Goal: Check status: Check status

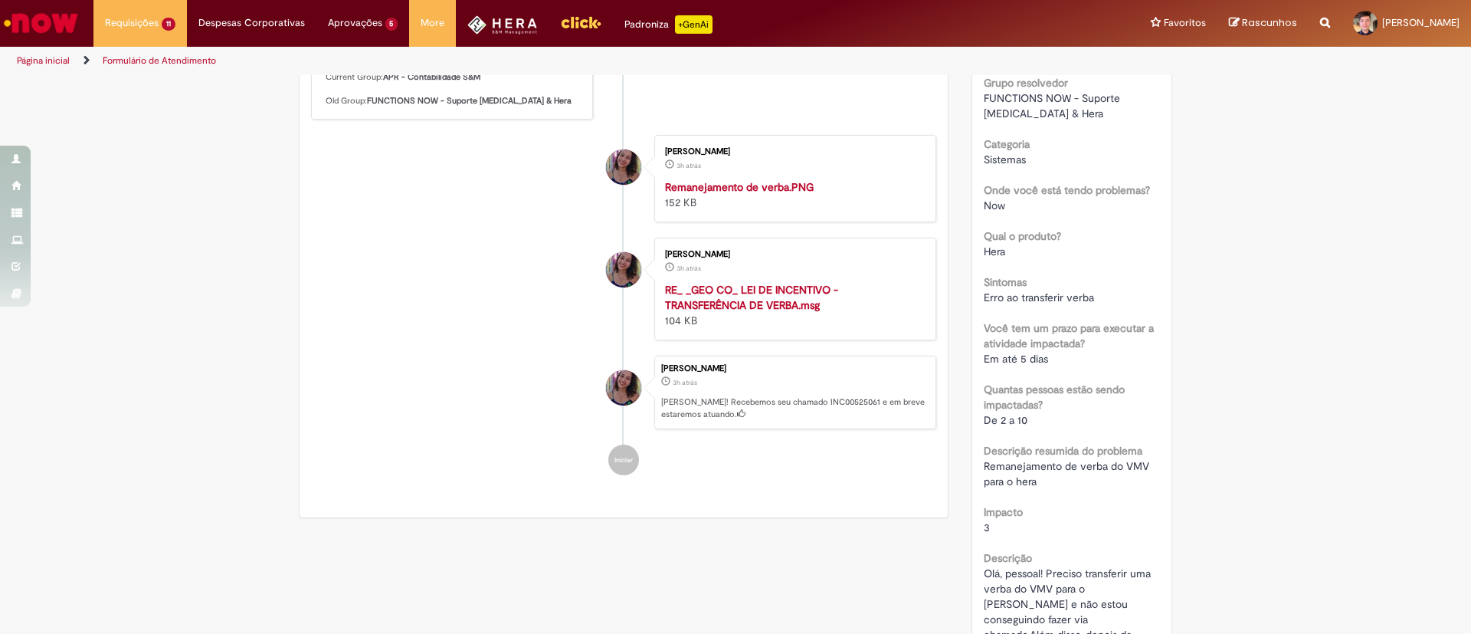
scroll to position [236, 0]
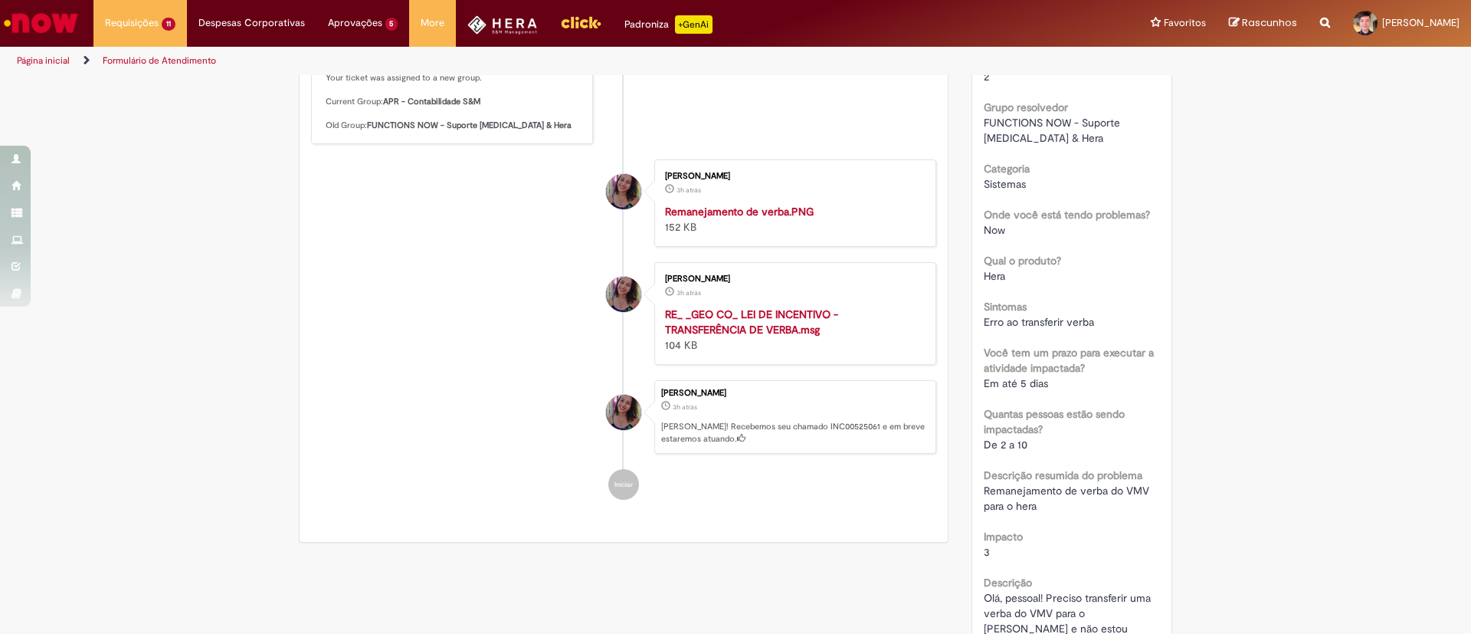
click at [759, 336] on strong "RE_ _GEO CO_ LEI DE INCENTIVO - TRANSFERÊNCIA DE VERBA.msg" at bounding box center [751, 321] width 173 height 29
click at [768, 204] on img "Histórico de tíquete" at bounding box center [792, 204] width 255 height 0
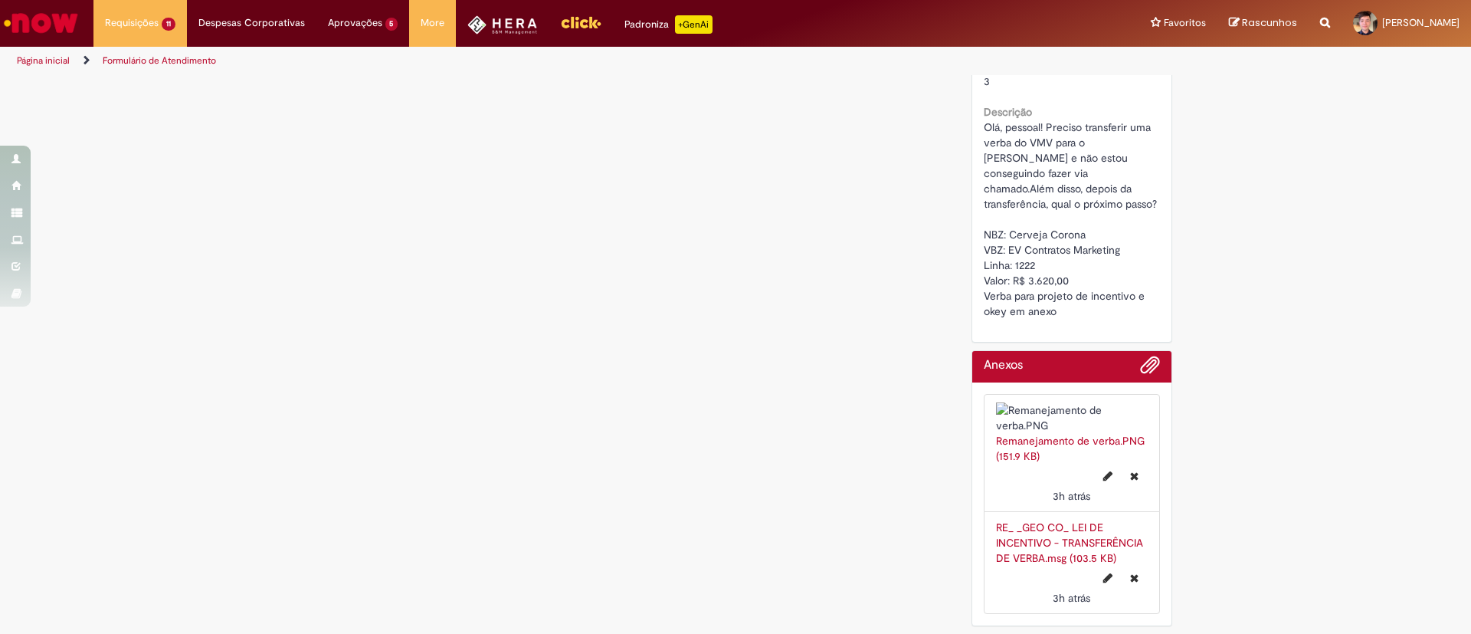
scroll to position [0, 0]
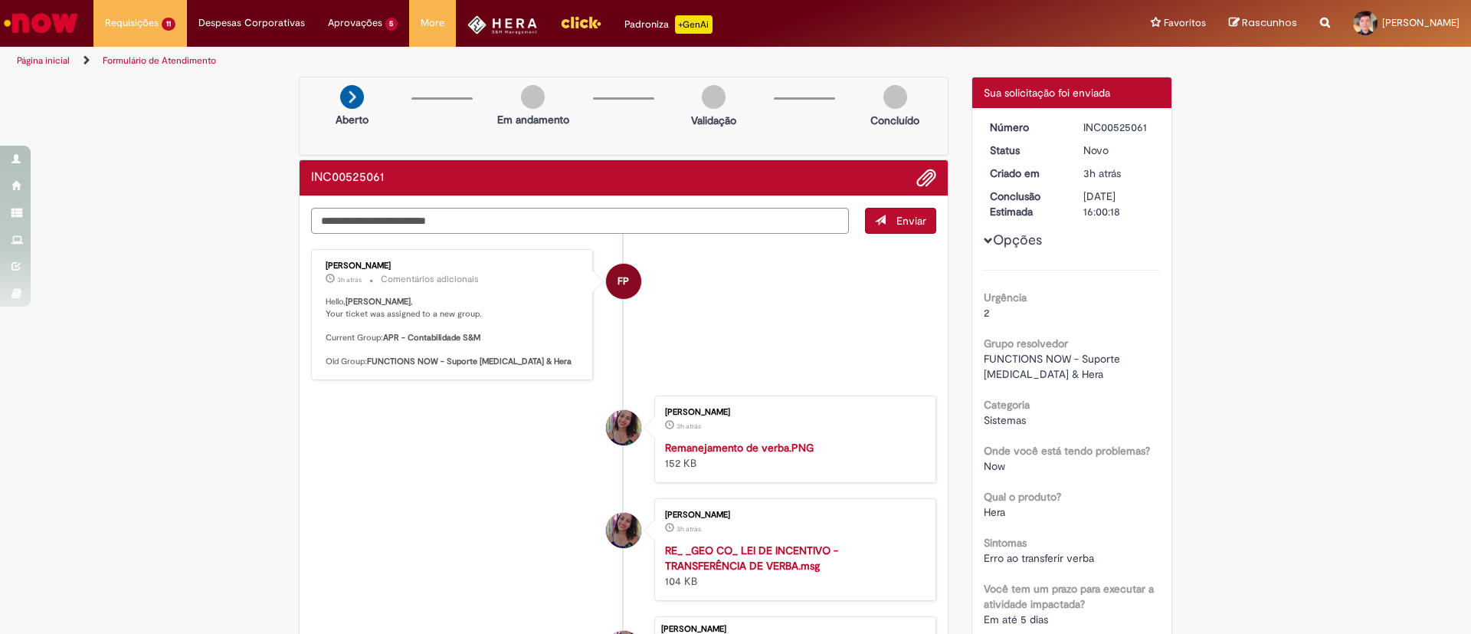
click at [617, 424] on div "Cecilia Lourenco De Oliveira Macedo" at bounding box center [623, 427] width 35 height 35
click at [918, 183] on span "Adicionar anexos" at bounding box center [926, 178] width 18 height 18
click at [570, 221] on textarea "Digite sua mensagem aqui..." at bounding box center [580, 221] width 538 height 26
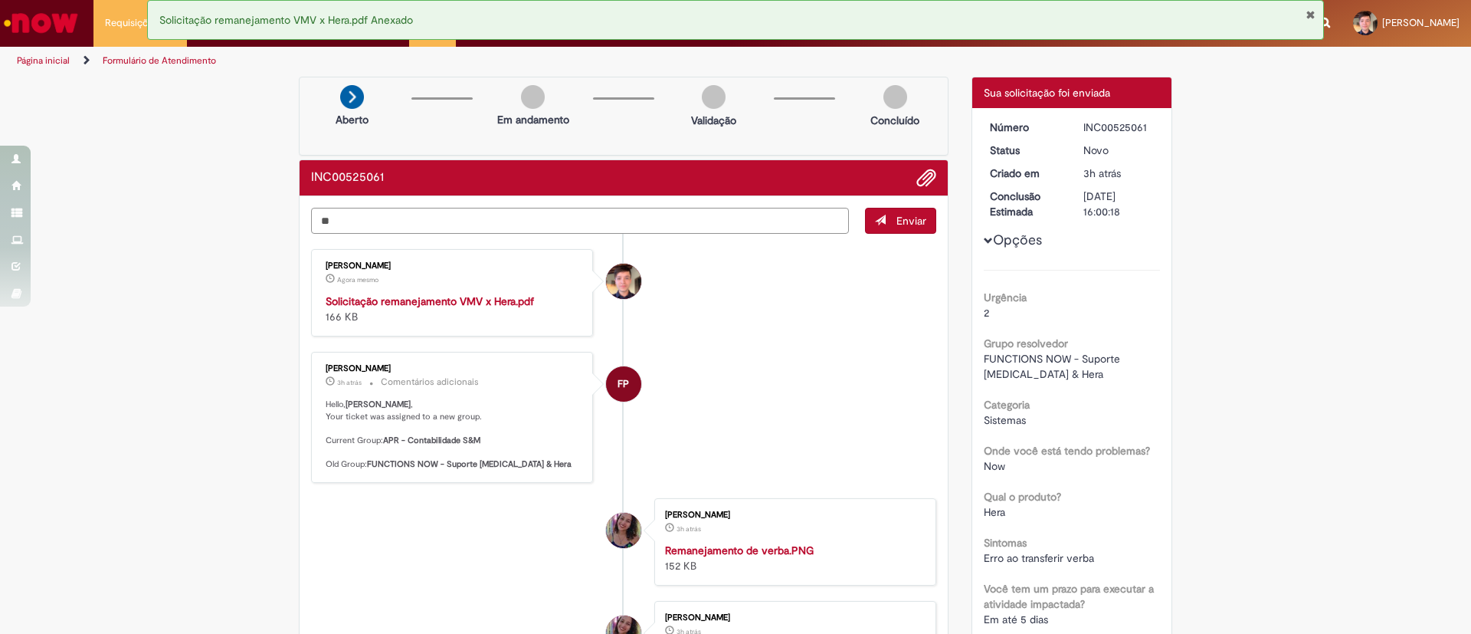
type textarea "*"
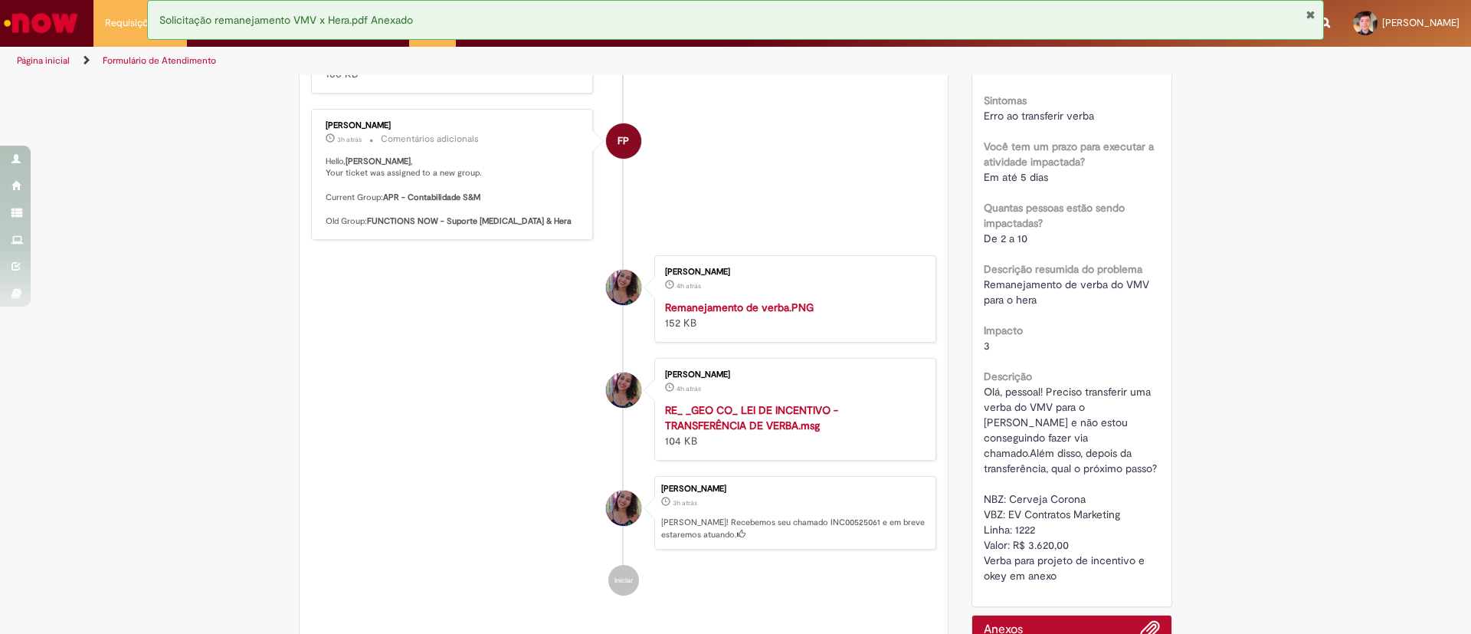
scroll to position [526, 0]
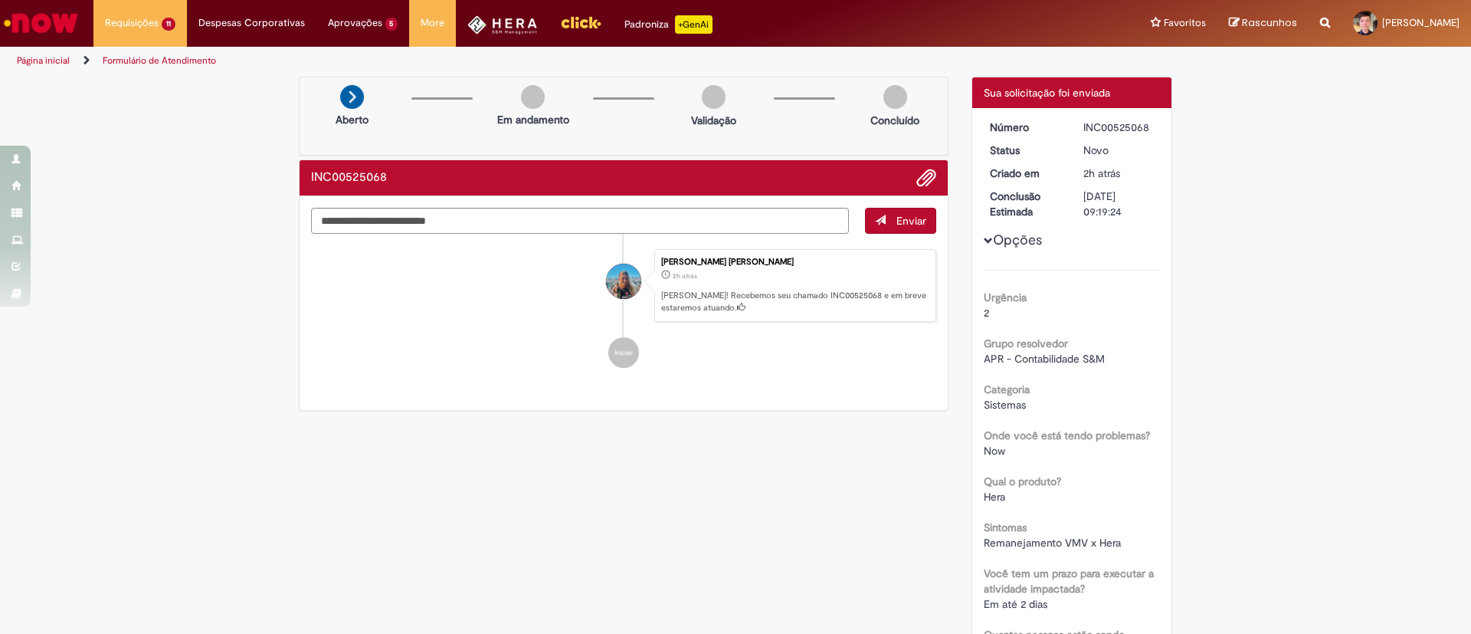
click at [1114, 127] on div "INC00525068" at bounding box center [1118, 127] width 71 height 15
copy div "INC00525068"
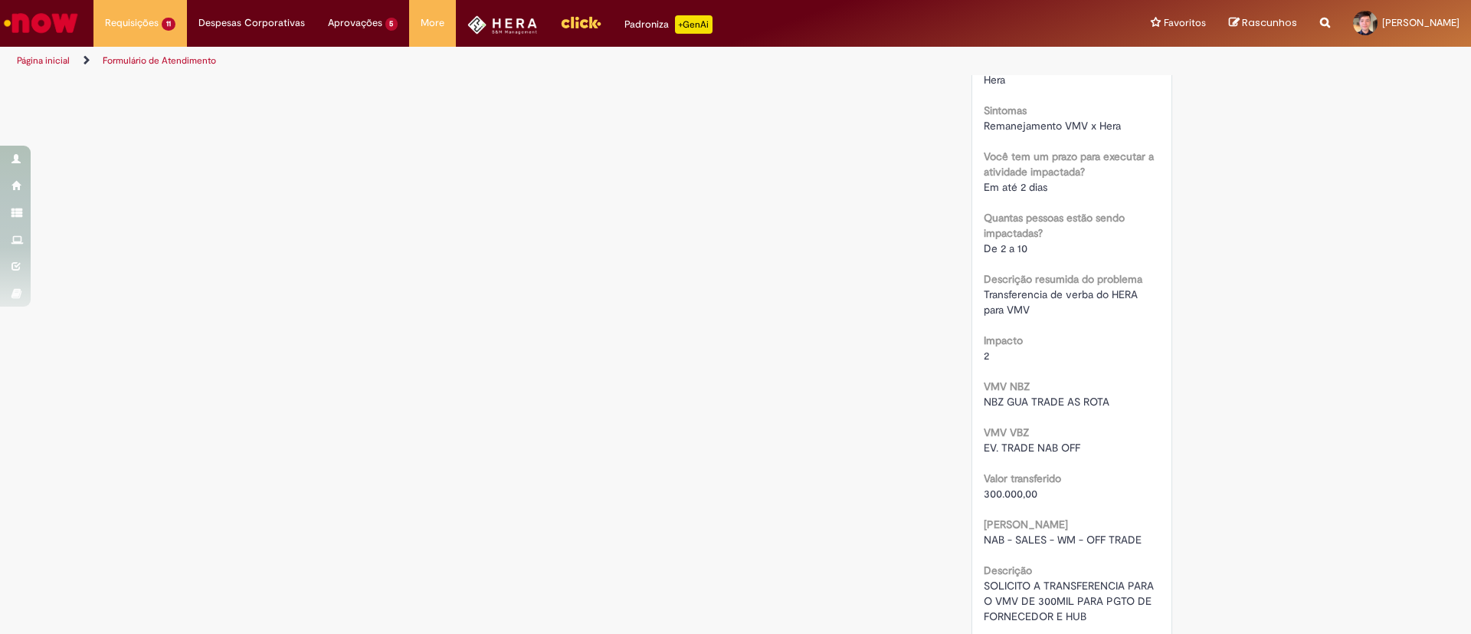
scroll to position [488, 0]
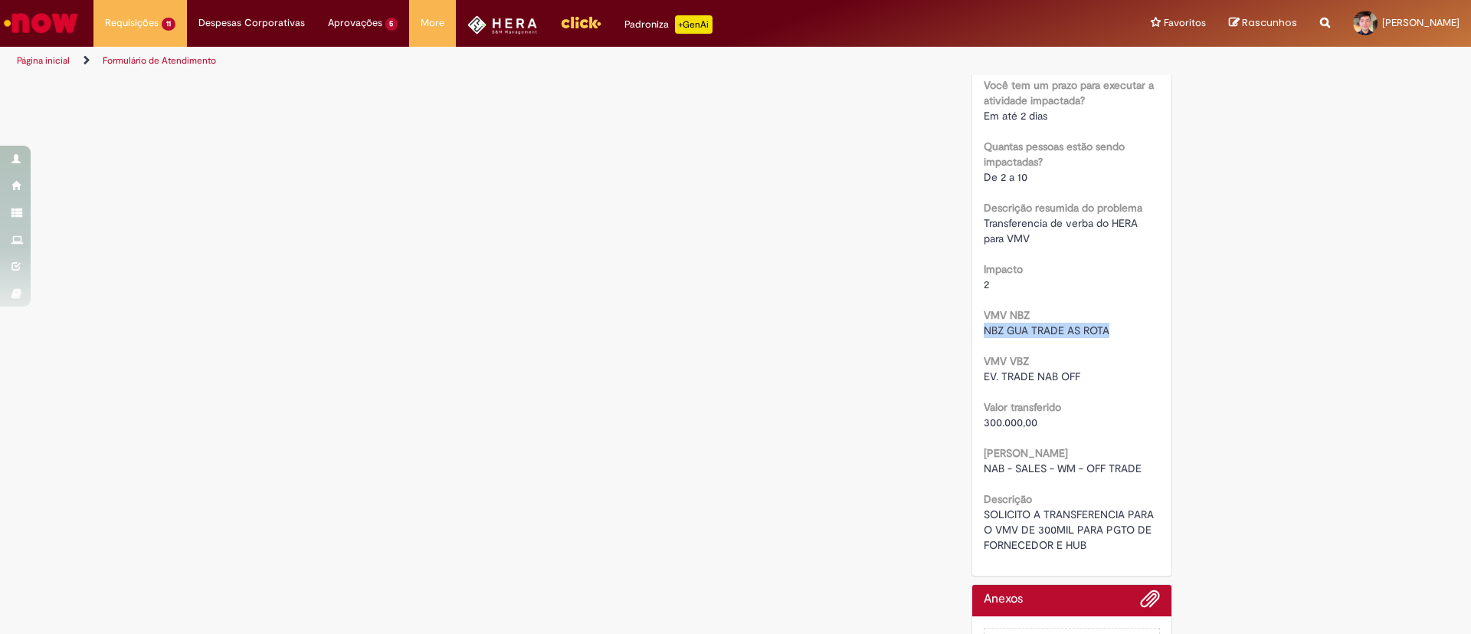
drag, startPoint x: 1114, startPoint y: 330, endPoint x: 964, endPoint y: 329, distance: 150.2
click at [972, 329] on div "Número INC00525068 Status Novo Criado em 2h atrás 2 horas atrás Conclusão Estim…" at bounding box center [1072, 97] width 200 height 955
copy span "NBZ GUA TRADE AS ROTA"
drag, startPoint x: 1079, startPoint y: 376, endPoint x: 971, endPoint y: 378, distance: 107.3
click at [972, 378] on div "Número INC00525068 Status Novo Criado em 2h atrás 2 horas atrás Conclusão Estim…" at bounding box center [1072, 97] width 200 height 955
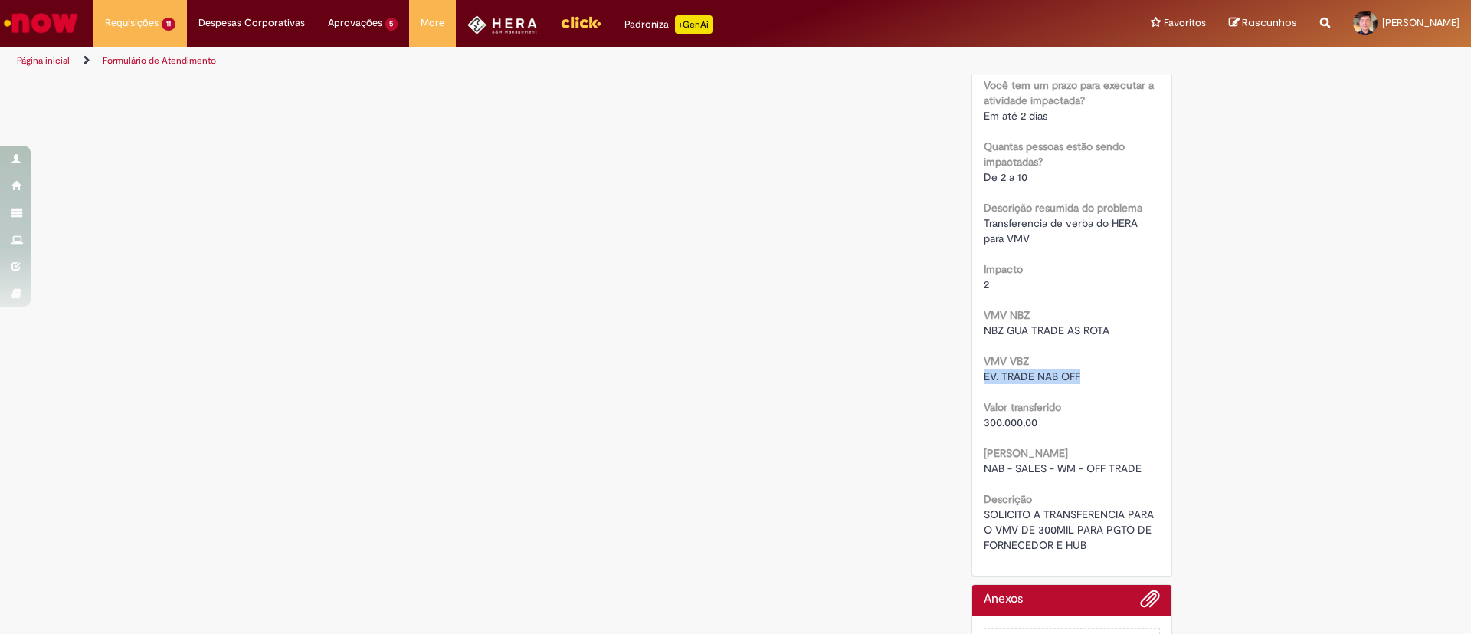
copy span "EV. TRADE NAB OFF"
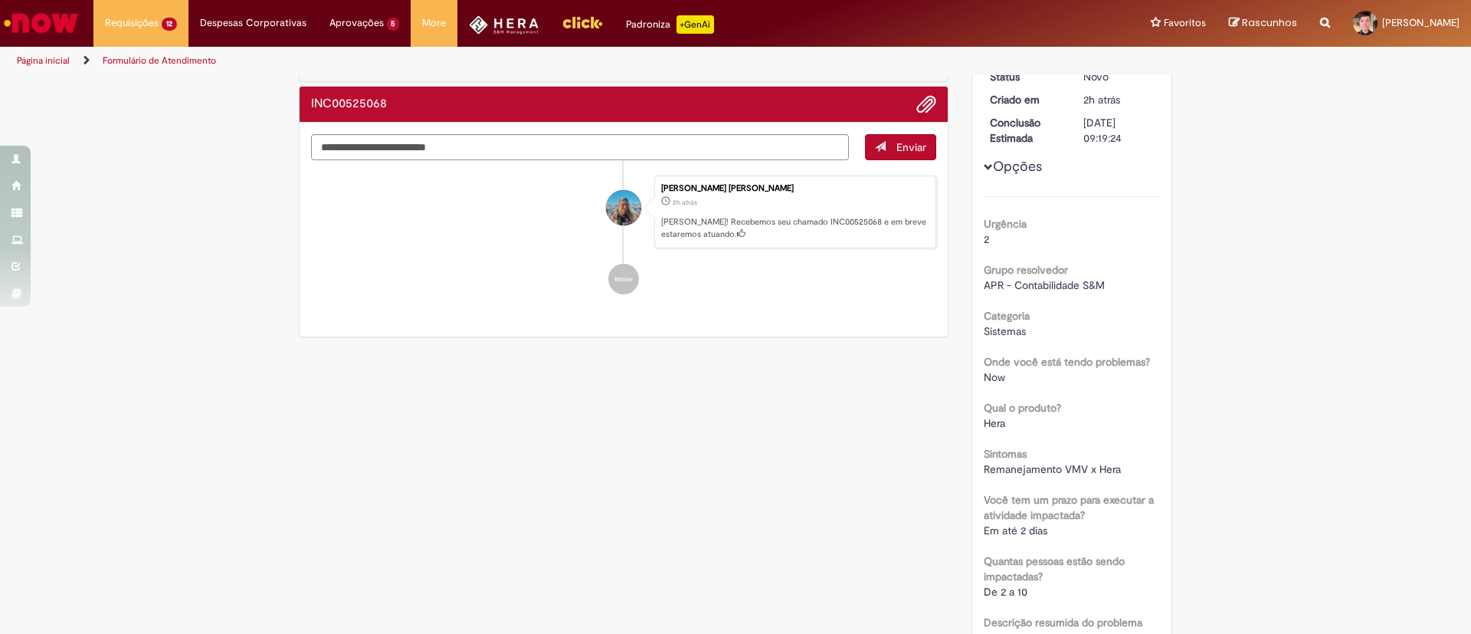
scroll to position [0, 0]
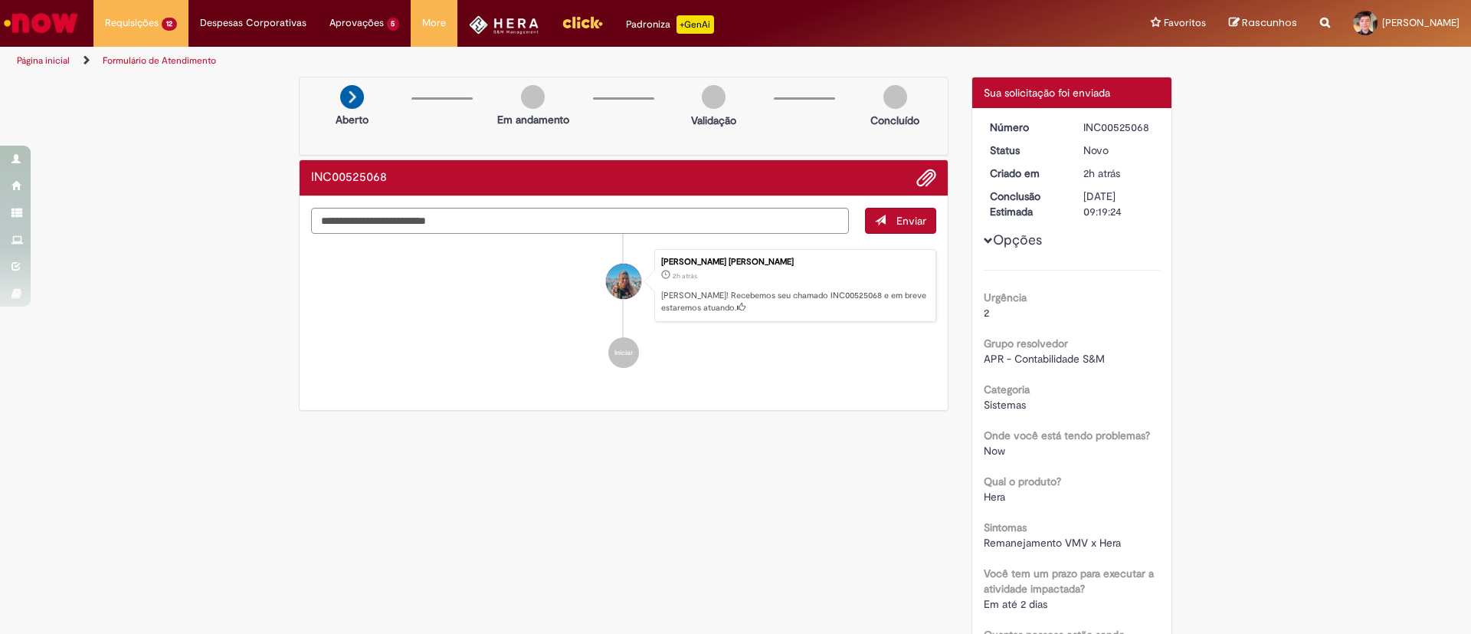
click at [1102, 127] on div "INC00525068" at bounding box center [1118, 127] width 71 height 15
copy div "INC00525068"
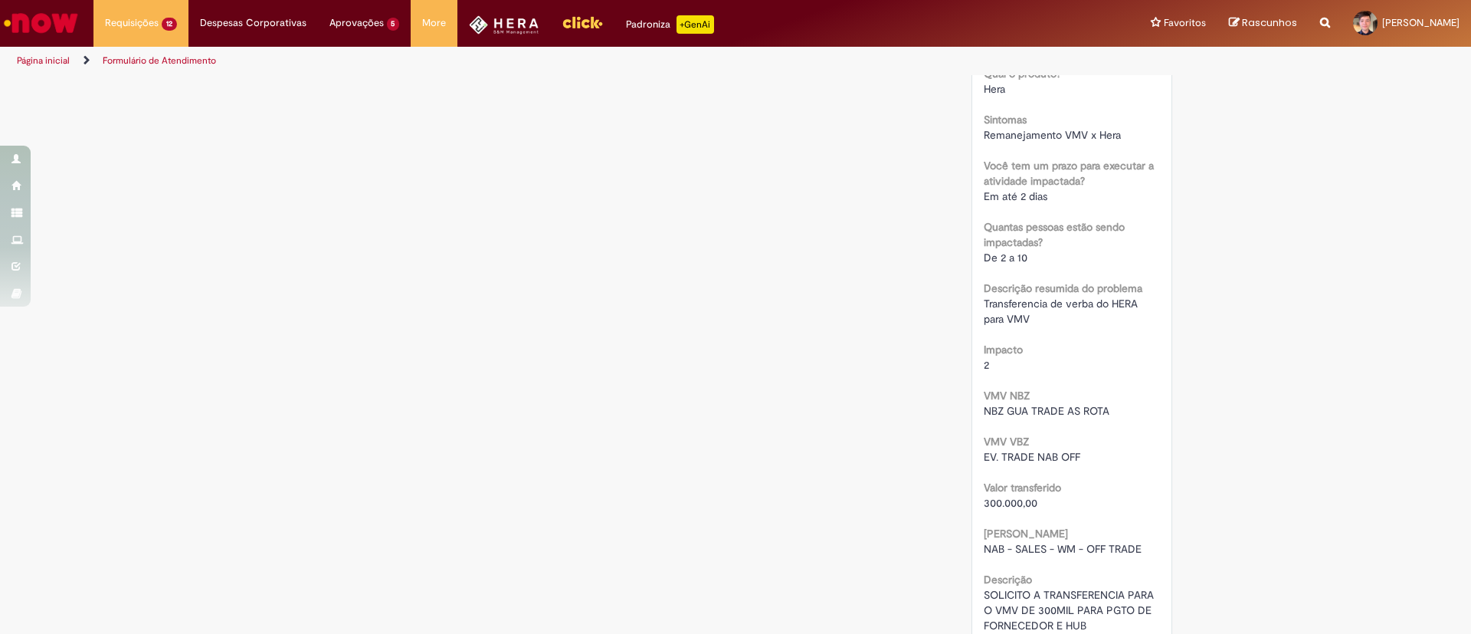
scroll to position [488, 0]
